Goal: Obtain resource: Obtain resource

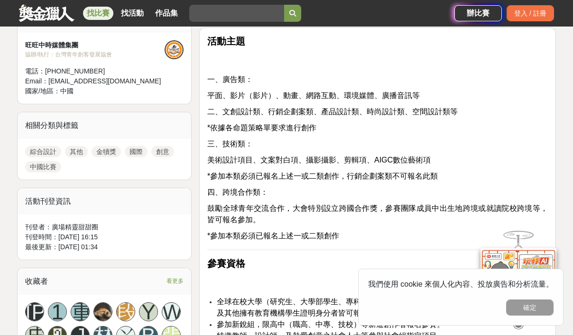
scroll to position [346, 0]
click at [528, 308] on button "確定" at bounding box center [529, 308] width 47 height 16
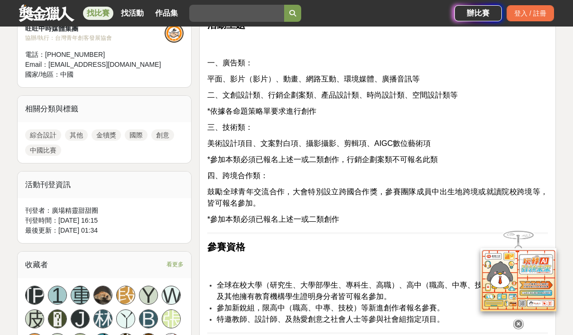
scroll to position [363, 0]
click at [516, 319] on icon at bounding box center [518, 324] width 10 height 10
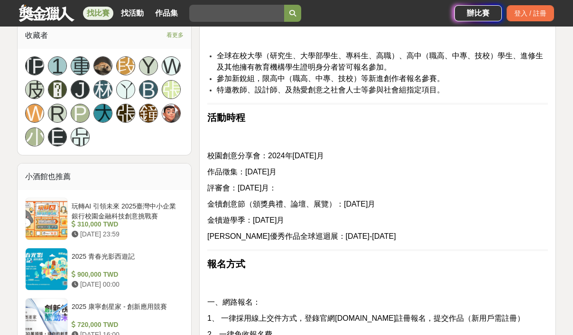
scroll to position [594, 0]
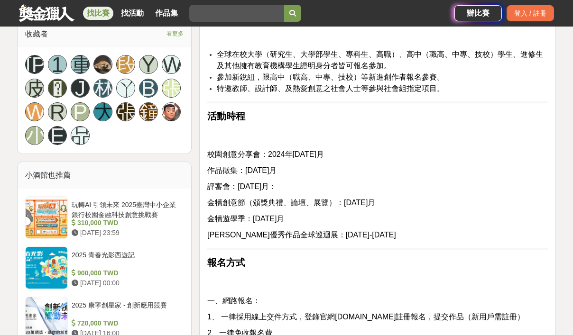
click at [384, 303] on p "一、網路報名：" at bounding box center [377, 300] width 340 height 11
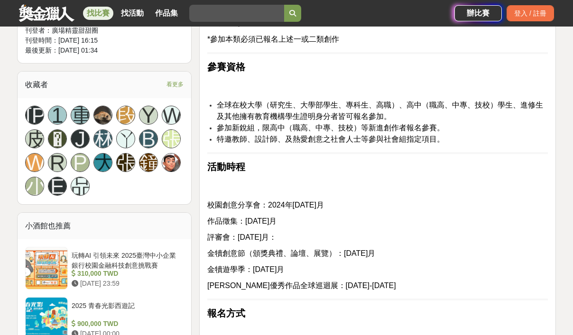
scroll to position [546, 0]
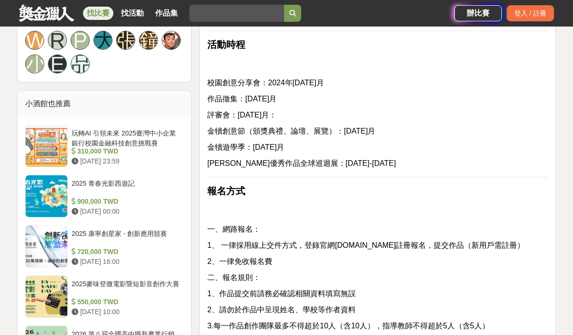
click at [455, 263] on p "2、一律免收報名費" at bounding box center [377, 261] width 340 height 11
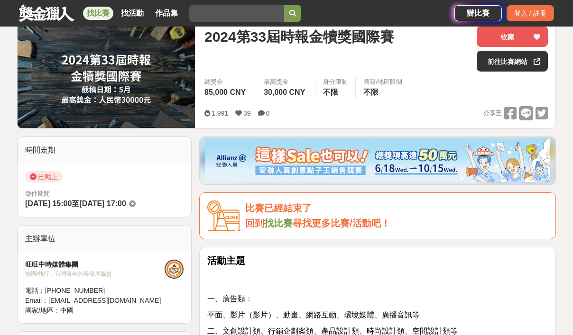
scroll to position [125, 0]
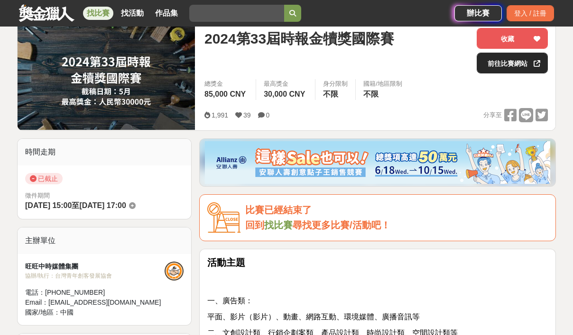
click at [530, 59] on link "前往比賽網站" at bounding box center [511, 63] width 71 height 21
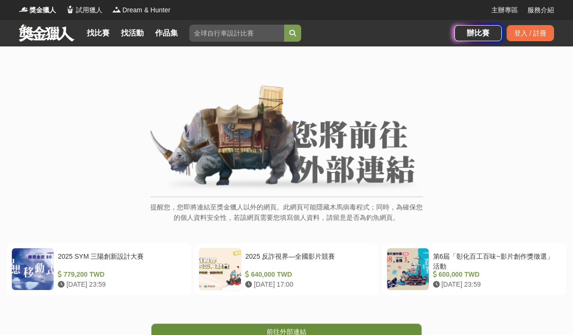
click at [302, 331] on span "前往外部連結" at bounding box center [286, 332] width 40 height 8
